Goal: Task Accomplishment & Management: Manage account settings

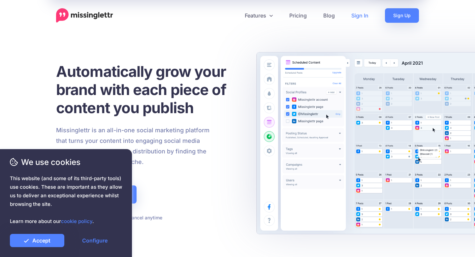
click at [355, 11] on link "Sign In" at bounding box center [360, 15] width 34 height 15
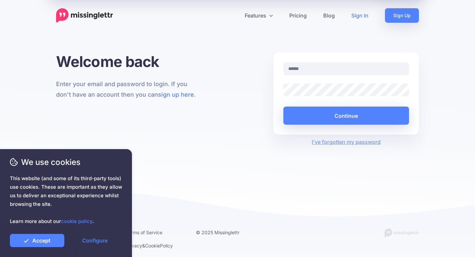
click at [364, 15] on link "Sign In" at bounding box center [360, 15] width 34 height 15
click at [314, 70] on input "text" at bounding box center [346, 68] width 126 height 13
type input "**********"
